Goal: Transaction & Acquisition: Purchase product/service

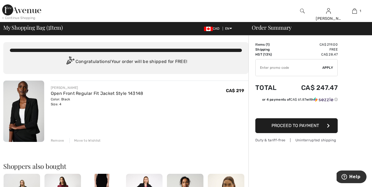
click at [278, 124] on span "Proceed to Payment" at bounding box center [296, 125] width 48 height 5
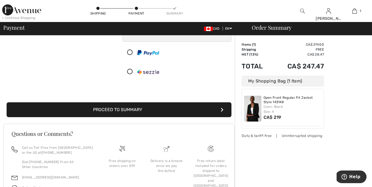
scroll to position [104, 0]
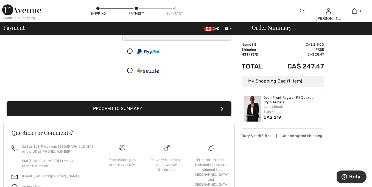
click at [116, 108] on button "Proceed to Summary" at bounding box center [119, 108] width 225 height 15
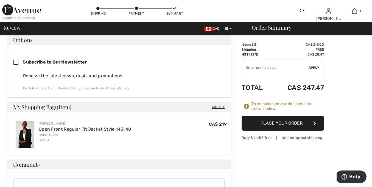
scroll to position [146, 0]
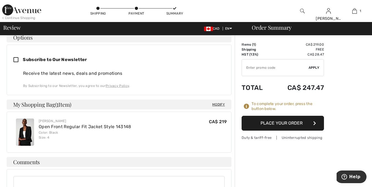
click at [268, 123] on button "Place Your Order" at bounding box center [283, 123] width 82 height 15
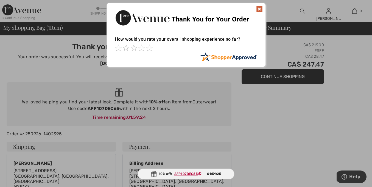
click at [259, 8] on img at bounding box center [259, 9] width 7 height 7
